Goal: Information Seeking & Learning: Learn about a topic

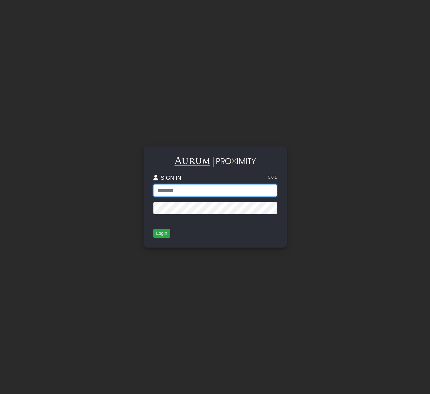
type input "**********"
click at [164, 234] on button "Login" at bounding box center [161, 233] width 17 height 9
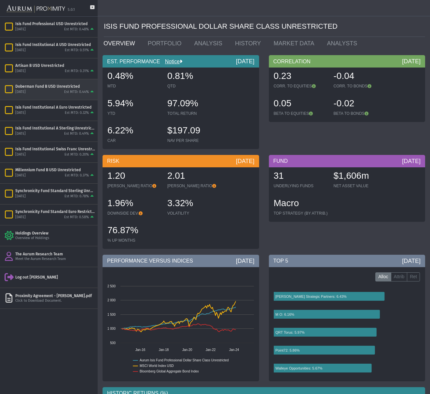
click at [40, 89] on div "Doberman Fund B USD Unrestricted" at bounding box center [55, 86] width 80 height 5
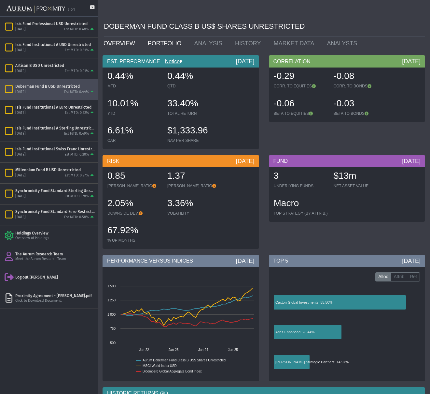
click at [155, 41] on link "PORTFOLIO" at bounding box center [166, 43] width 47 height 13
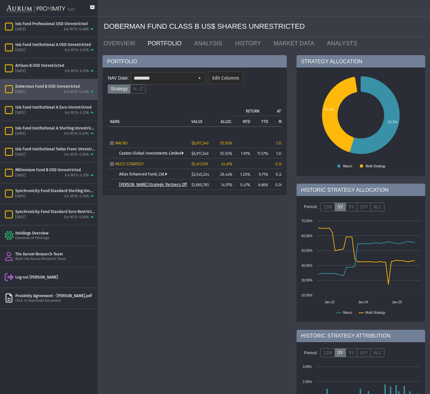
click at [146, 182] on link "[PERSON_NAME] Strategic Partners Offshore Fund, Ltd." at bounding box center [168, 184] width 98 height 5
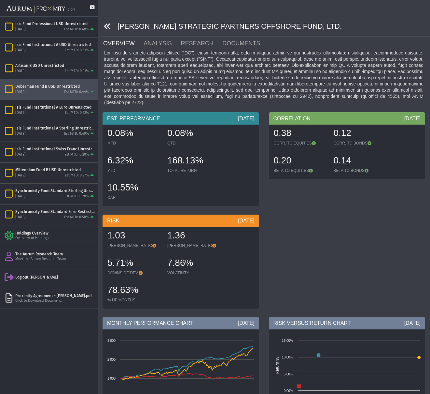
click at [108, 25] on icon at bounding box center [107, 26] width 7 height 7
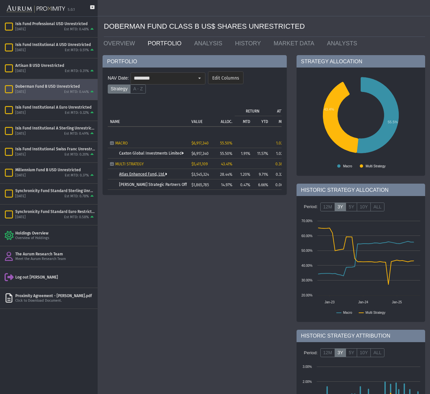
click at [145, 172] on link "Atlas Enhanced Fund, Ltd." at bounding box center [143, 174] width 48 height 5
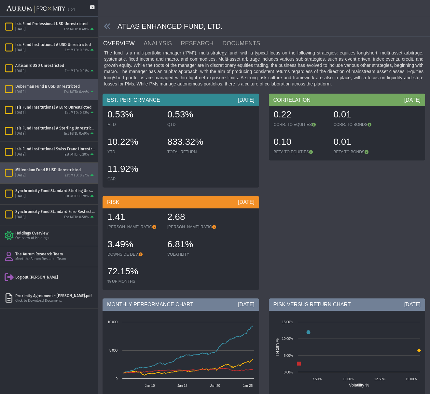
click at [50, 173] on div "[DATE] Est MTD: 0.37%" at bounding box center [55, 176] width 80 height 6
